Goal: Transaction & Acquisition: Purchase product/service

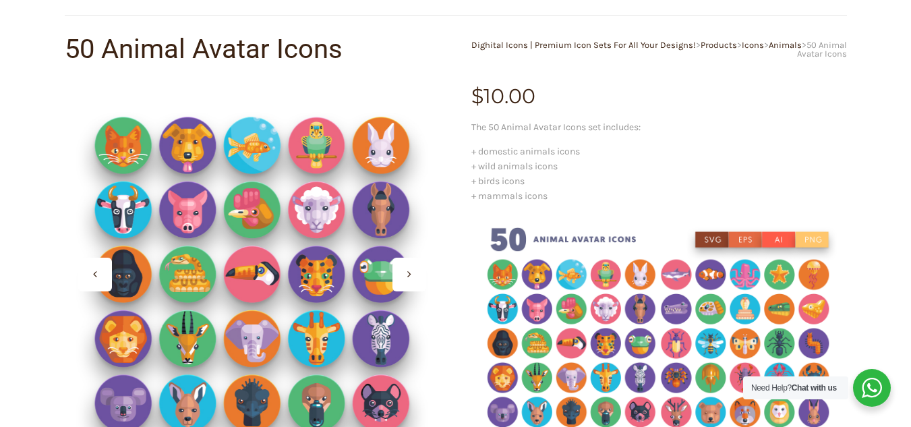
scroll to position [236, 0]
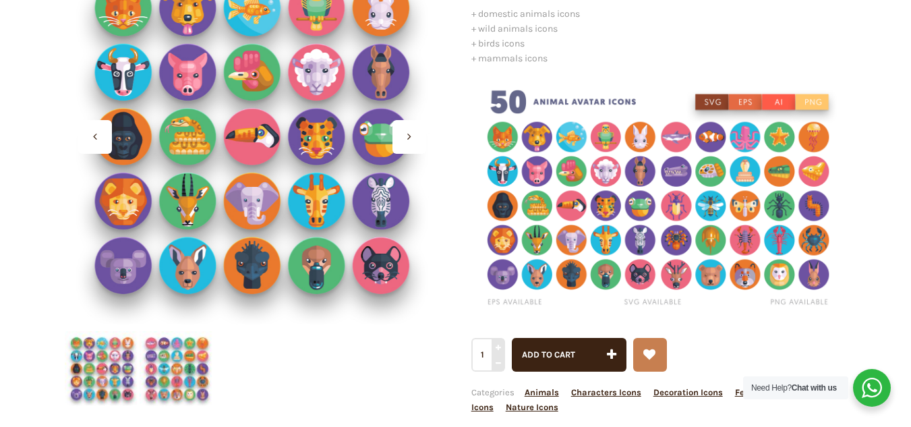
click at [413, 144] on div at bounding box center [409, 137] width 34 height 34
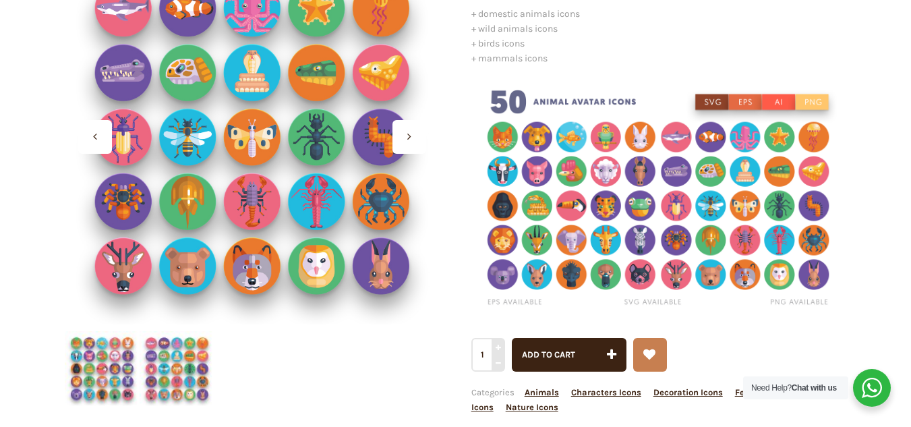
click at [413, 144] on div at bounding box center [409, 137] width 34 height 34
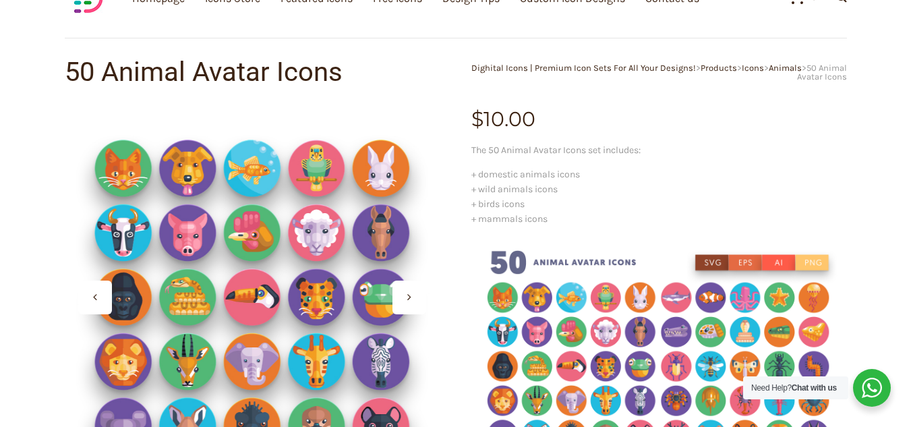
scroll to position [121, 0]
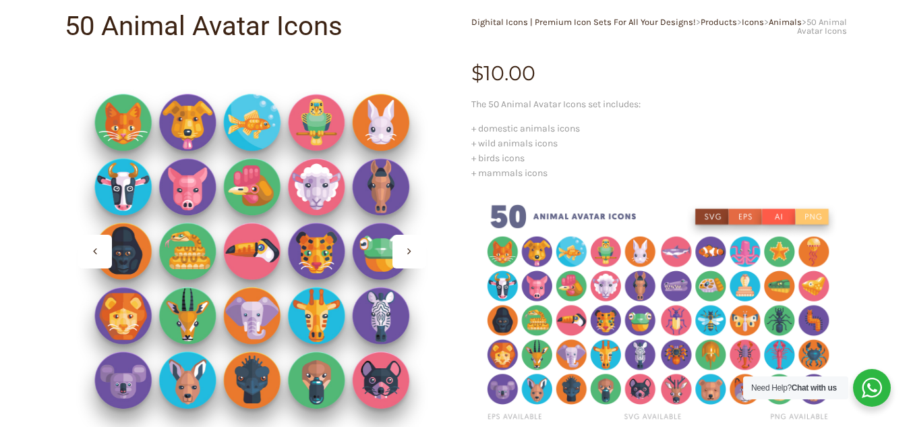
click at [403, 253] on div at bounding box center [409, 252] width 34 height 34
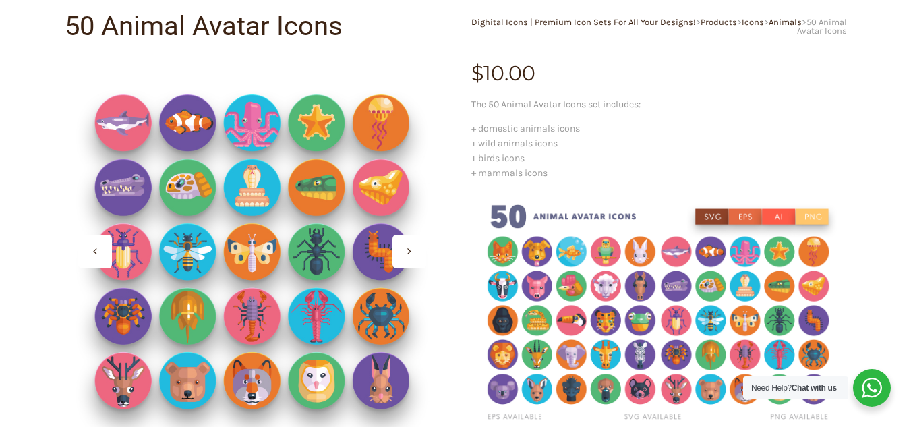
click at [403, 253] on div at bounding box center [409, 252] width 34 height 34
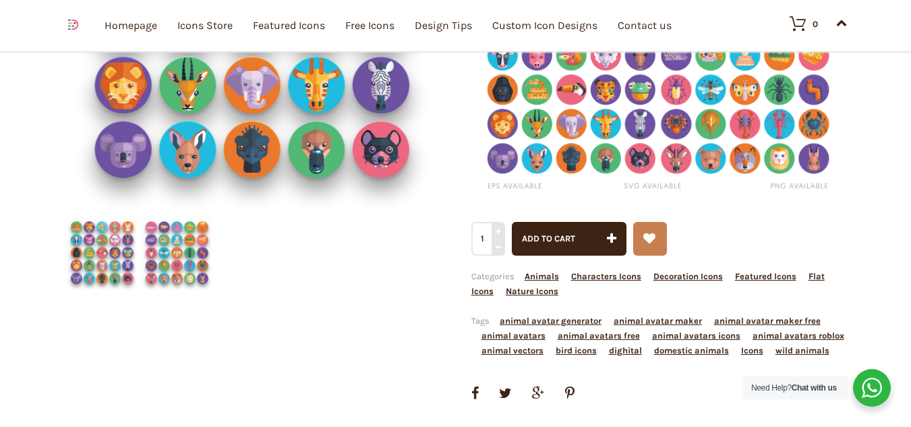
scroll to position [440, 0]
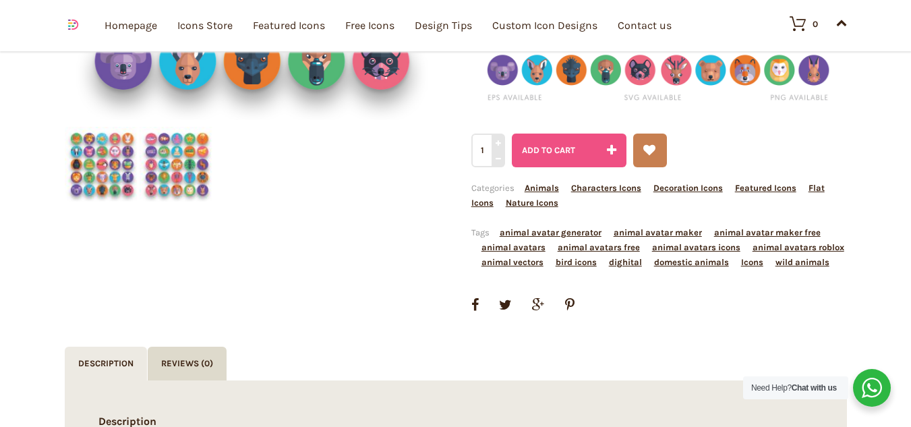
click at [563, 151] on span "Add to cart" at bounding box center [548, 150] width 53 height 10
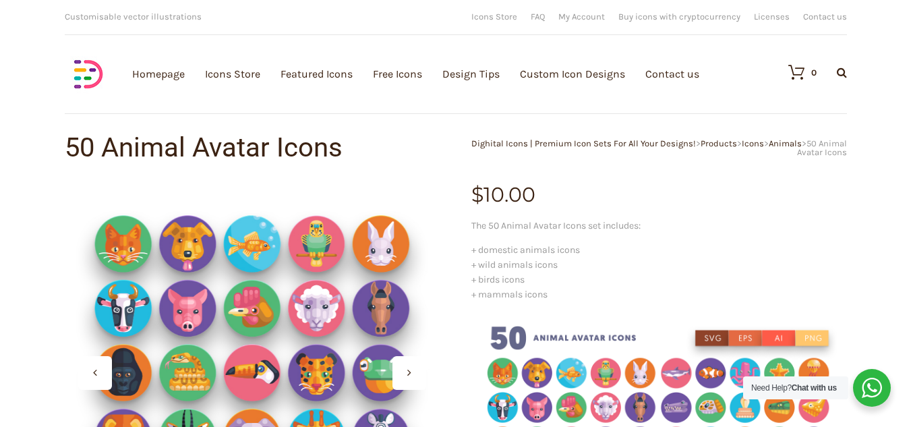
scroll to position [393, 0]
